Goal: Task Accomplishment & Management: Manage account settings

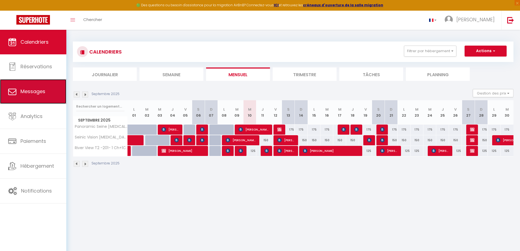
click at [38, 91] on span "Messages" at bounding box center [32, 91] width 25 height 7
select select "message"
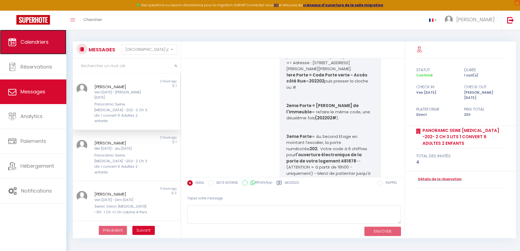
click at [41, 44] on span "Calendriers" at bounding box center [34, 41] width 28 height 7
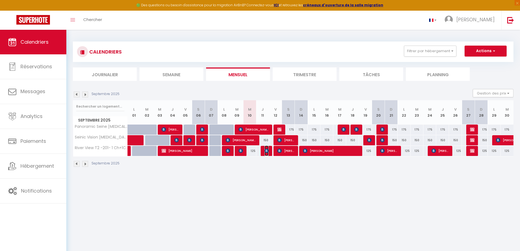
click at [266, 149] on img at bounding box center [267, 151] width 4 height 4
select select "OK"
select select "1"
select select "0"
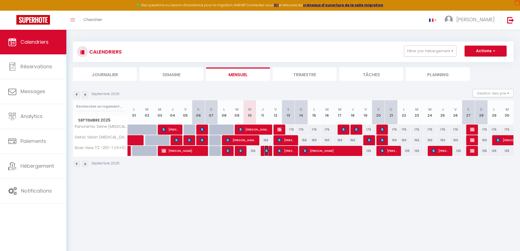
select select "1"
select select
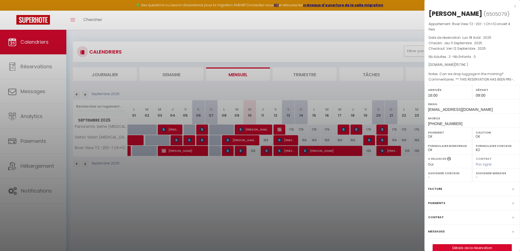
click at [437, 230] on label "Messages" at bounding box center [436, 232] width 17 height 6
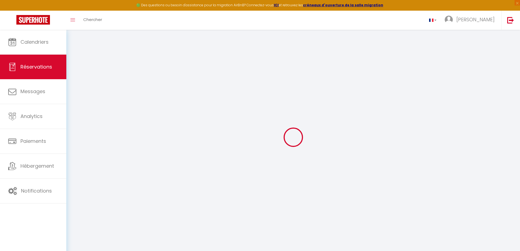
select select
checkbox input "false"
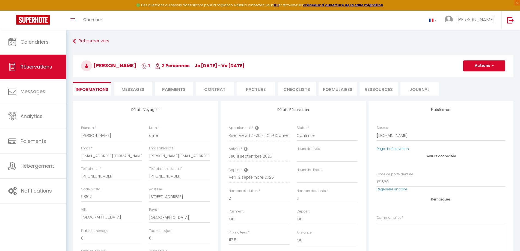
select select
checkbox input "false"
type textarea "** THIS RESERVATION HAS BEEN PRE-PAID ** Reservation has a cancellation grace p…"
type textarea "Can we drop luggage in the morning?"
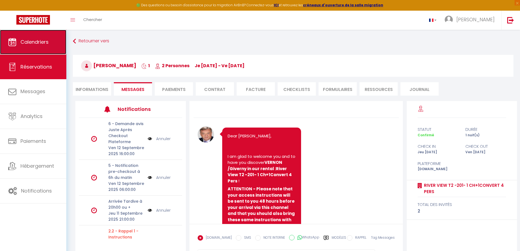
click at [37, 45] on span "Calendriers" at bounding box center [34, 41] width 28 height 7
